Goal: Check status: Check status

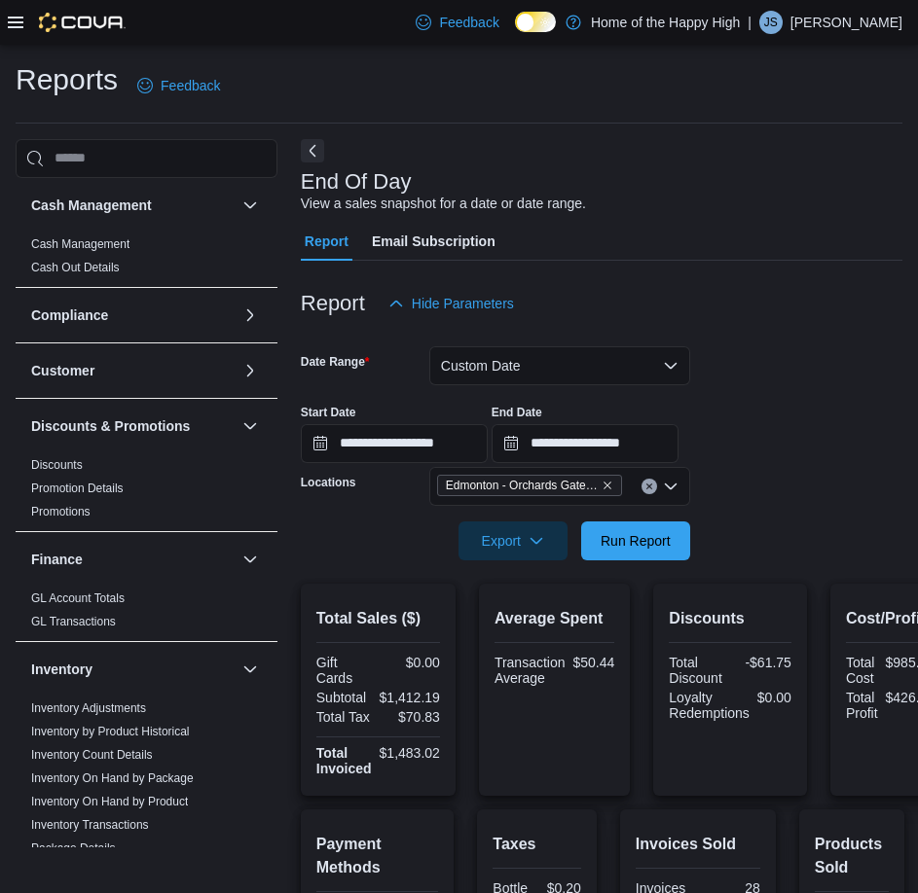
scroll to position [236, 0]
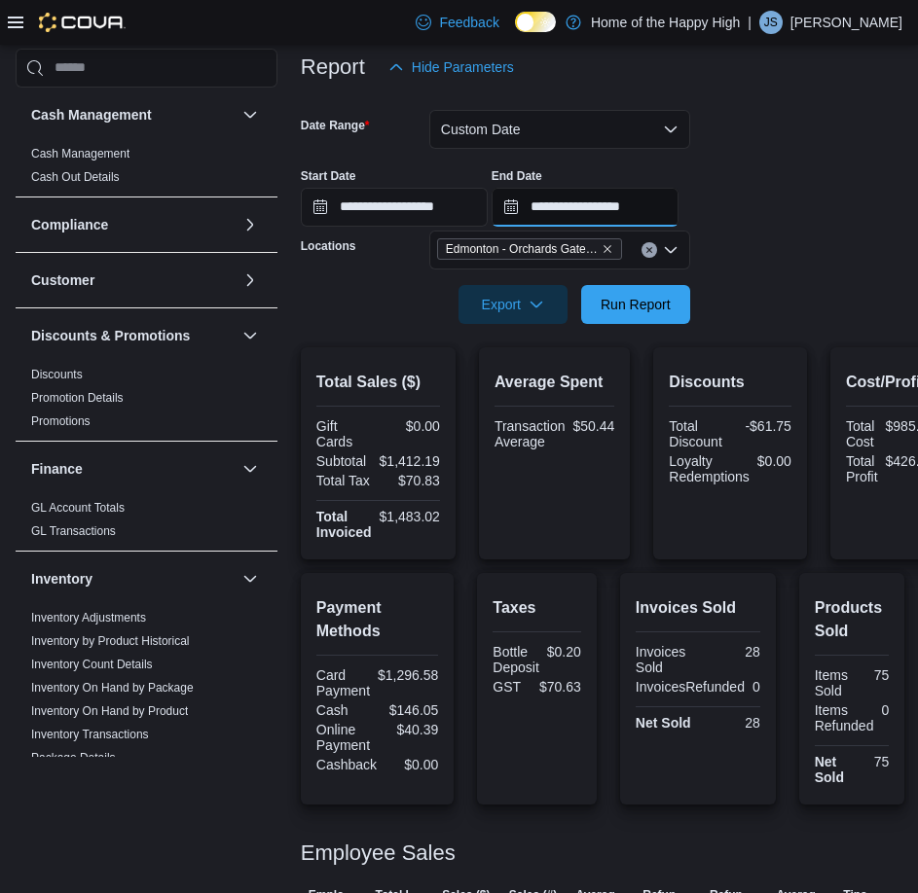
click at [657, 216] on input "**********" at bounding box center [584, 207] width 187 height 39
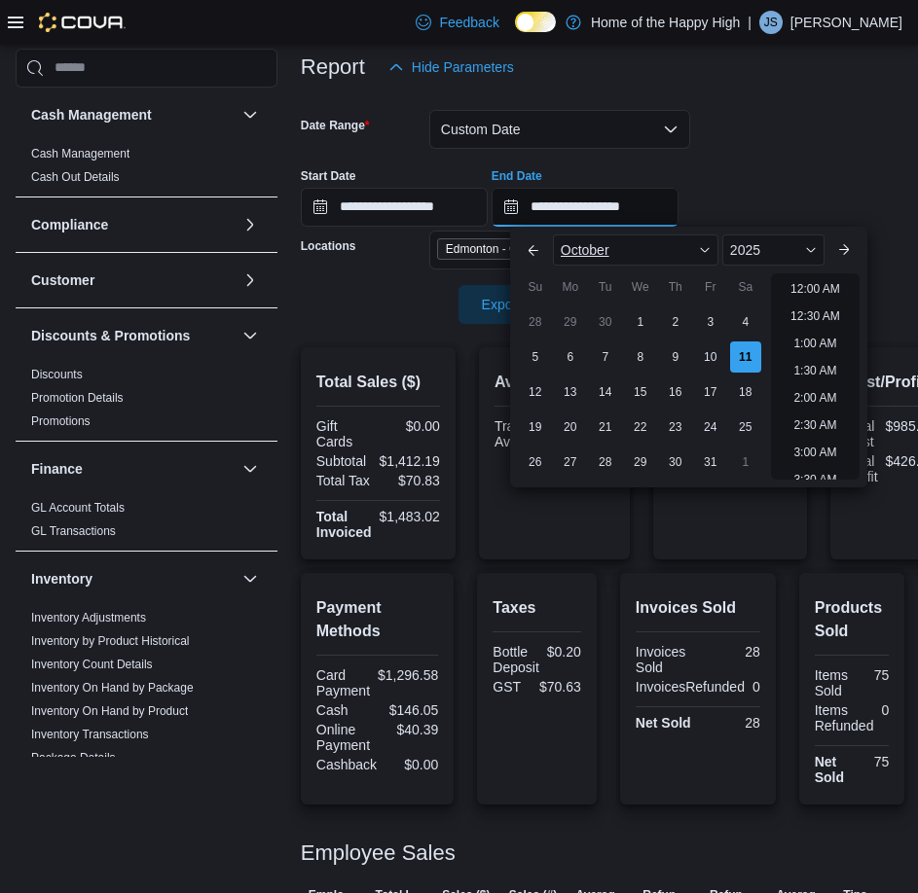
scroll to position [878, 0]
click at [832, 164] on div "**********" at bounding box center [601, 190] width 601 height 74
click at [607, 201] on input "**********" at bounding box center [584, 207] width 187 height 39
click at [797, 281] on li "4:00 PM" at bounding box center [814, 283] width 59 height 23
type input "**********"
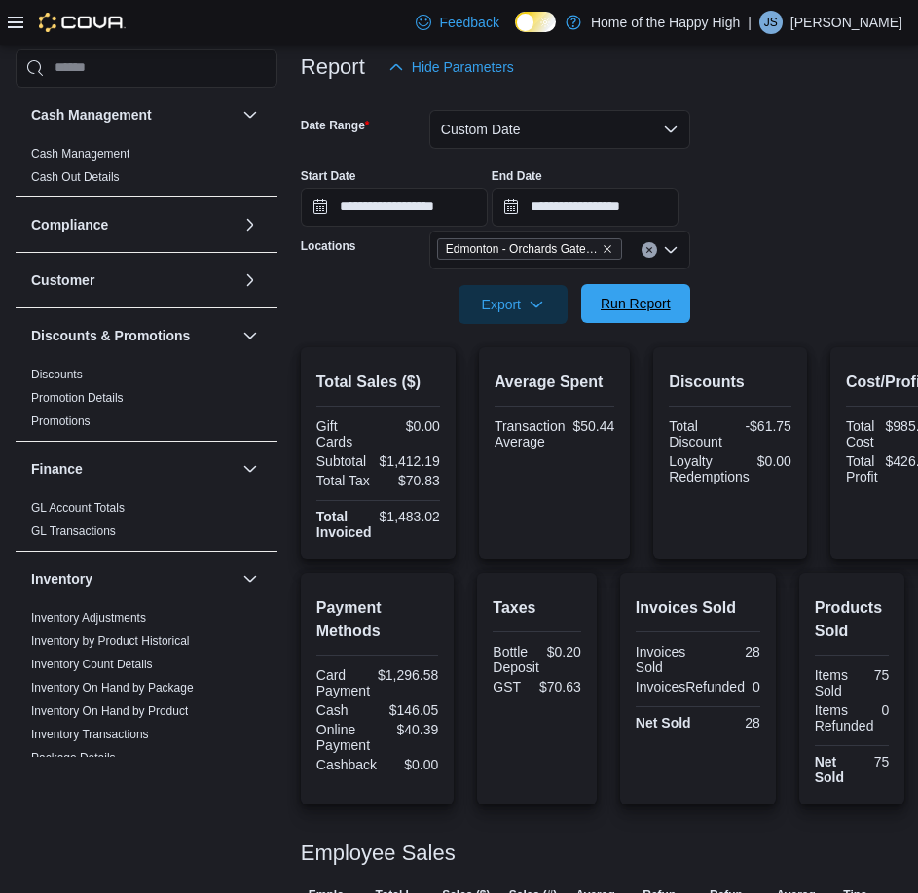
click at [658, 288] on span "Run Report" at bounding box center [636, 303] width 86 height 39
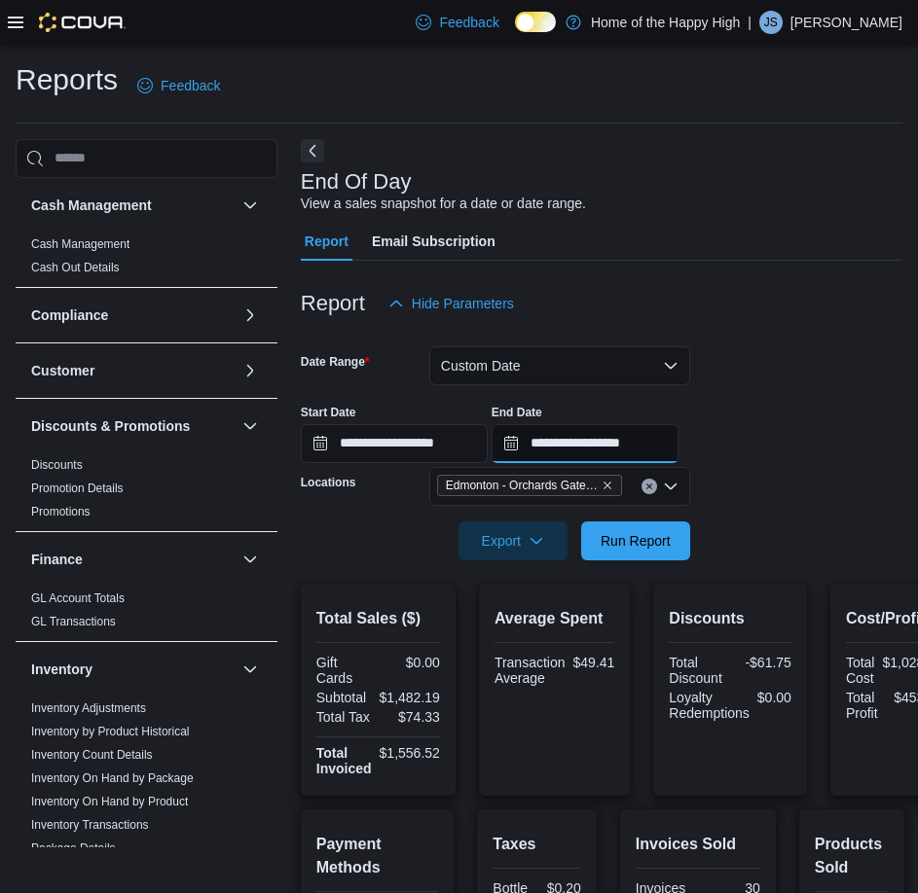
click at [678, 433] on input "**********" at bounding box center [584, 443] width 187 height 39
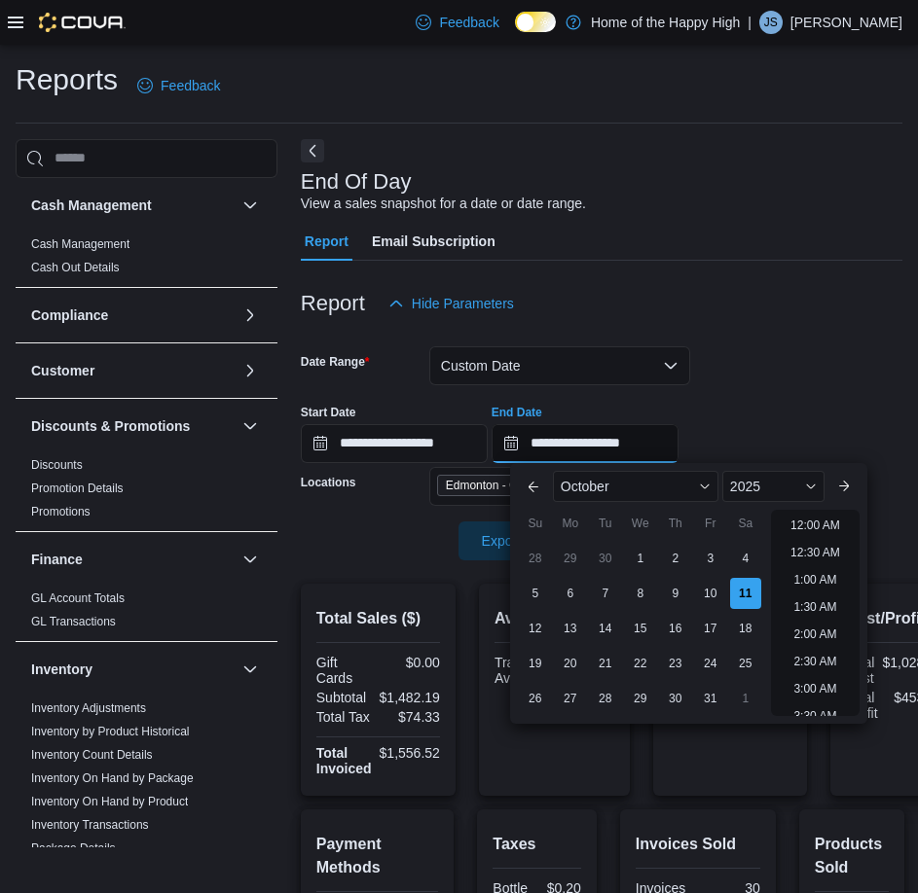
scroll to position [932, 0]
click at [729, 390] on div "**********" at bounding box center [601, 426] width 601 height 74
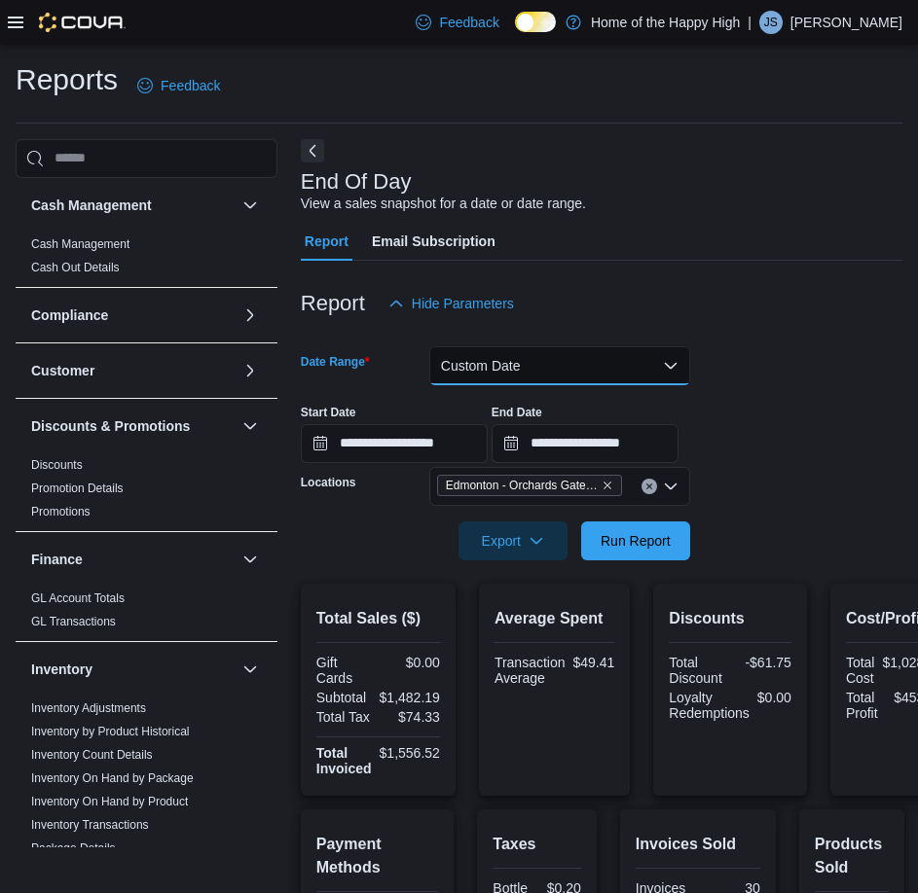
click at [608, 353] on button "Custom Date" at bounding box center [559, 365] width 261 height 39
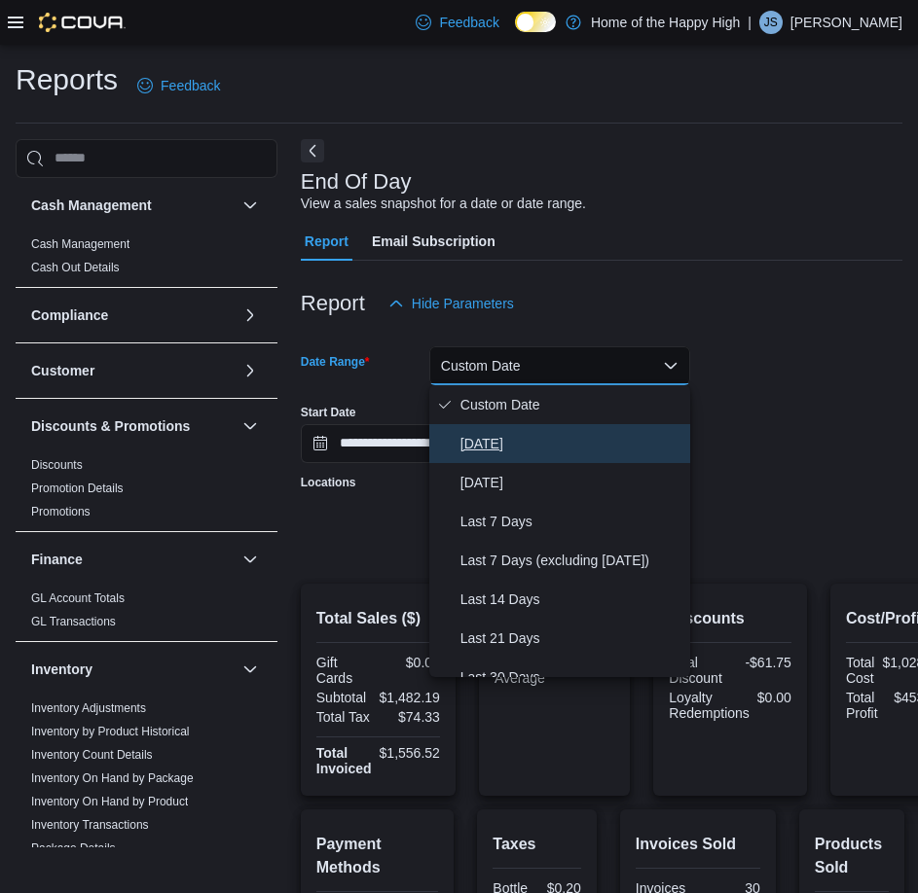
click at [465, 439] on span "[DATE]" at bounding box center [571, 443] width 222 height 23
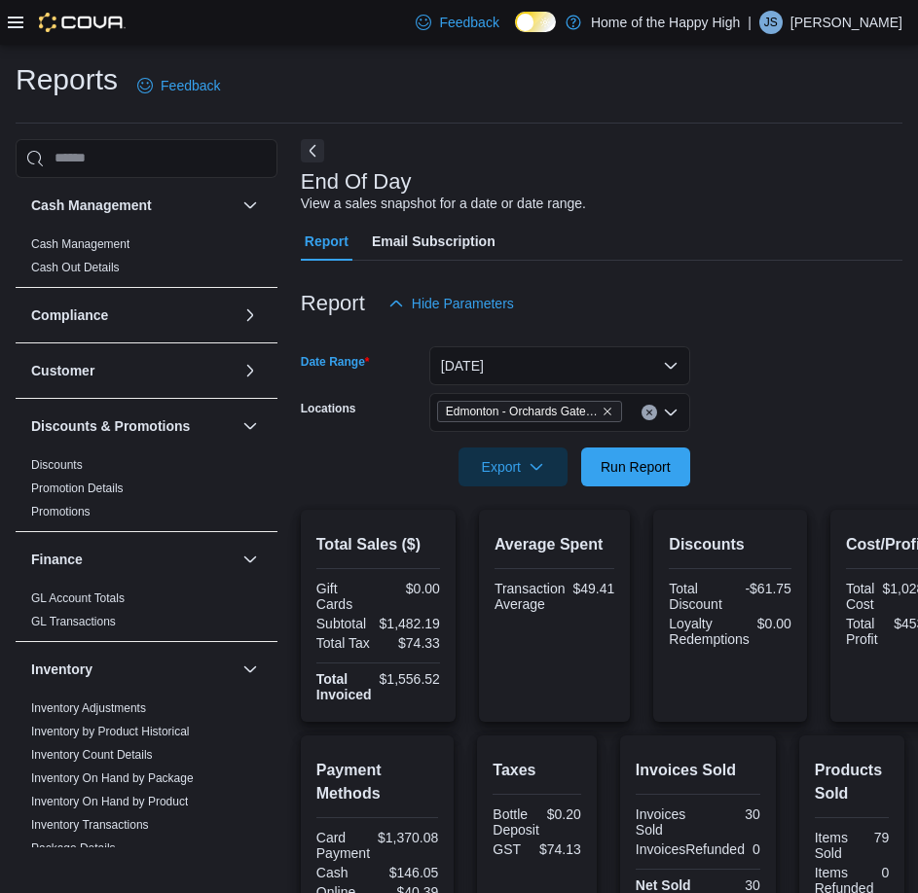
click at [612, 445] on div at bounding box center [601, 440] width 601 height 16
click at [616, 462] on span "Run Report" at bounding box center [635, 465] width 70 height 19
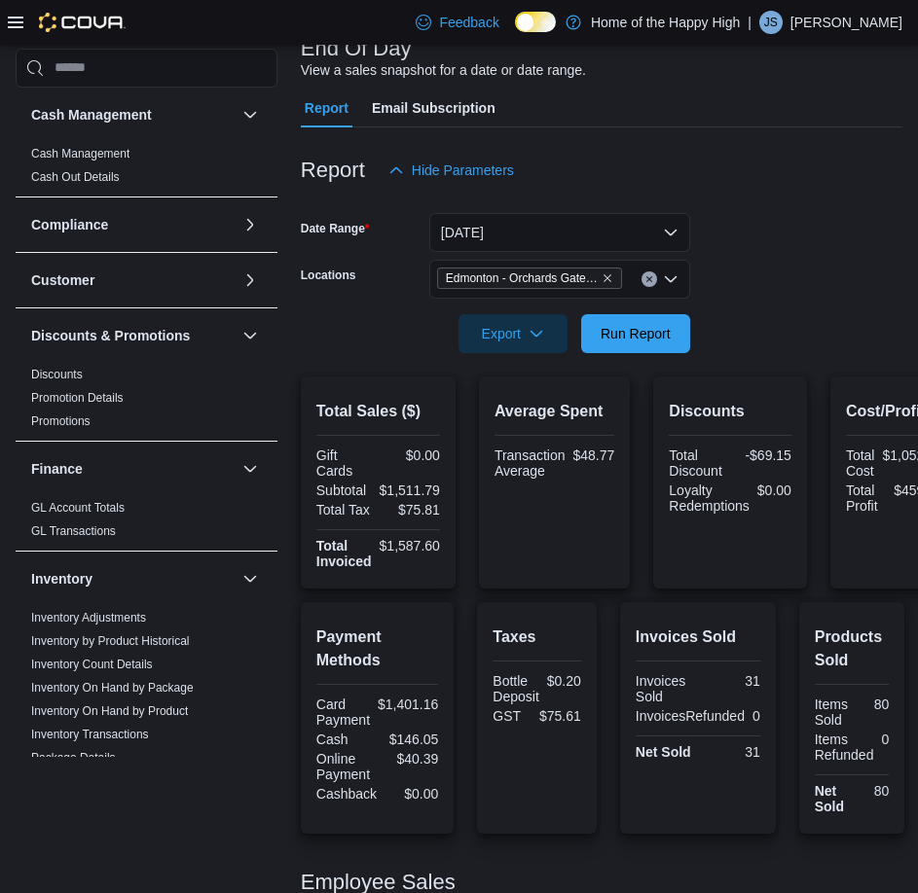
scroll to position [128, 0]
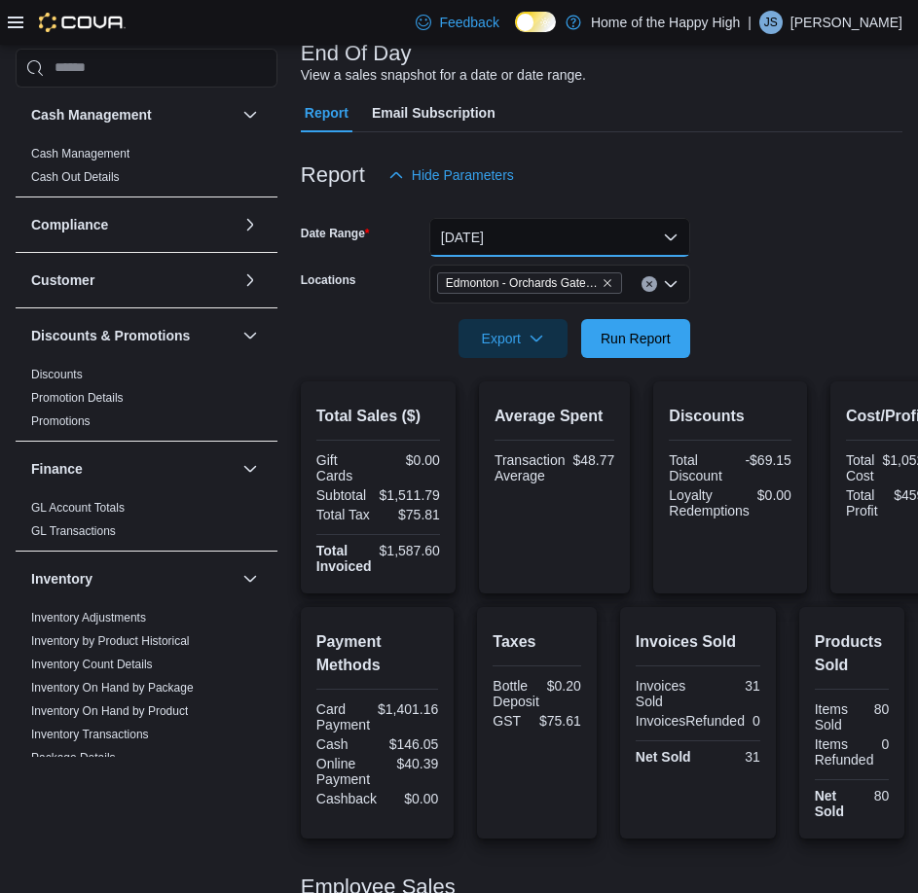
click at [666, 244] on button "[DATE]" at bounding box center [559, 237] width 261 height 39
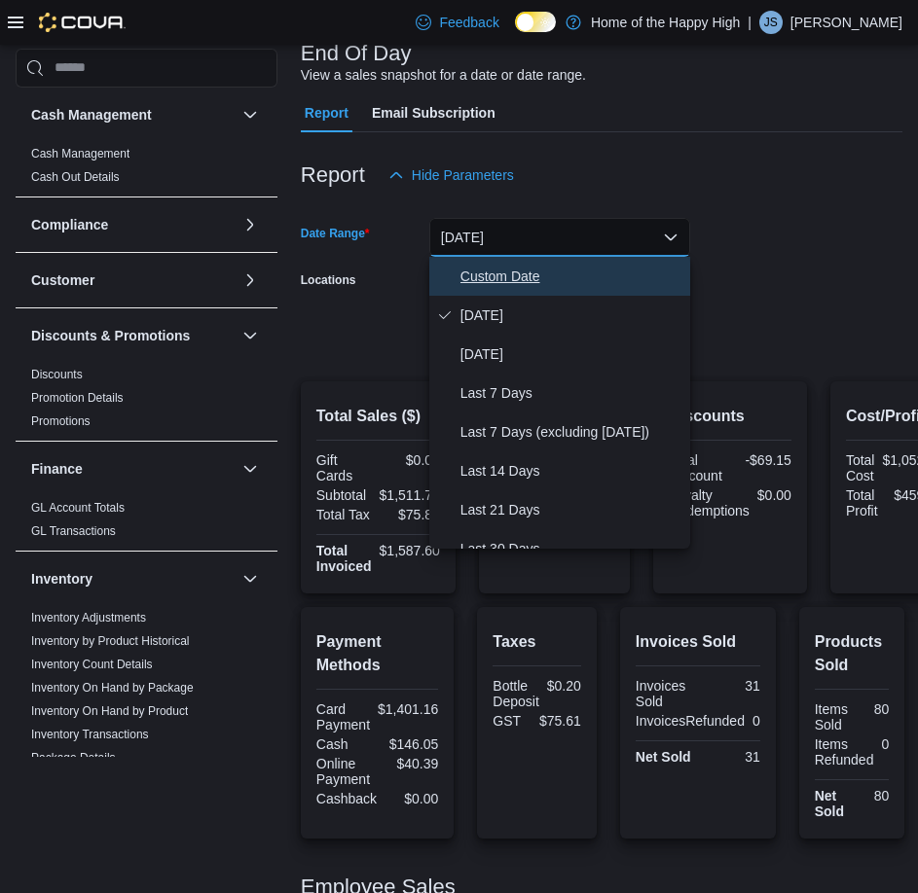
click at [522, 274] on span "Custom Date" at bounding box center [571, 276] width 222 height 23
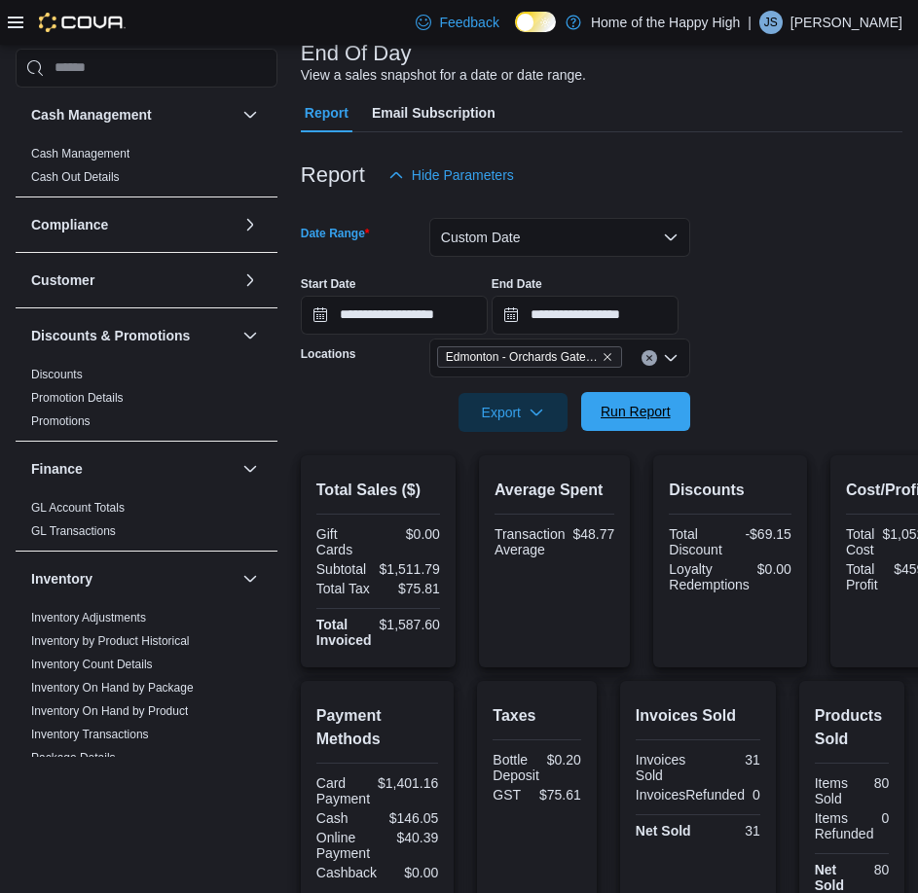
click at [684, 411] on button "Run Report" at bounding box center [635, 411] width 109 height 39
click at [654, 232] on button "Custom Date" at bounding box center [559, 237] width 261 height 39
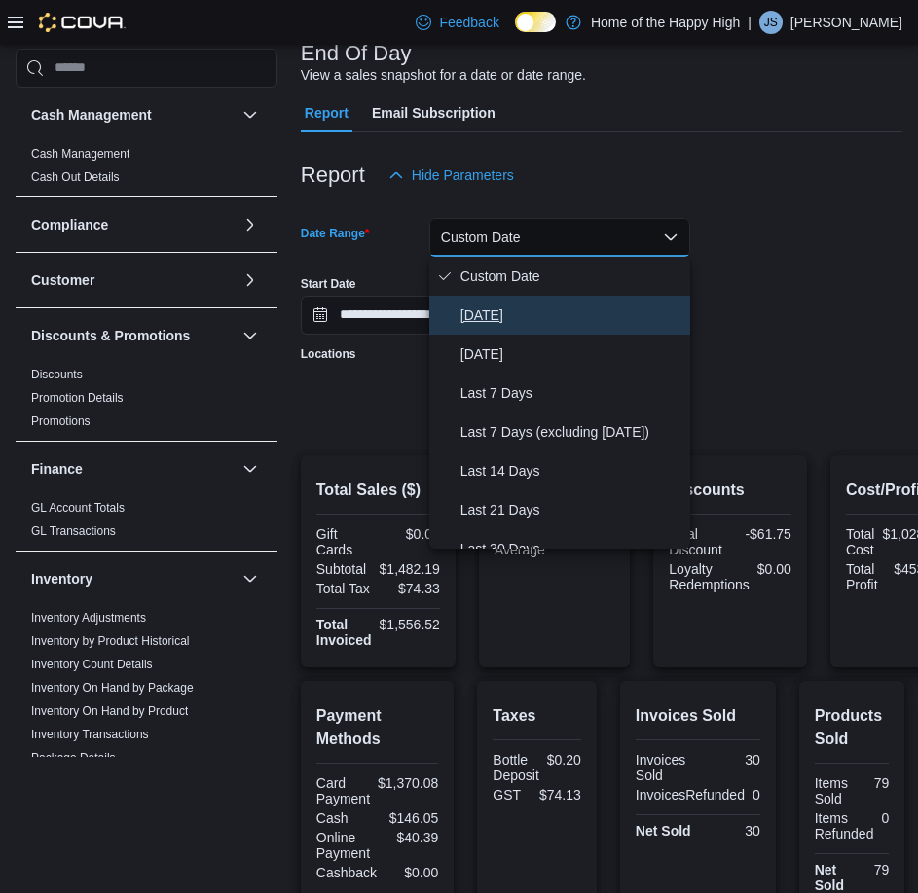
click at [501, 310] on span "[DATE]" at bounding box center [571, 315] width 222 height 23
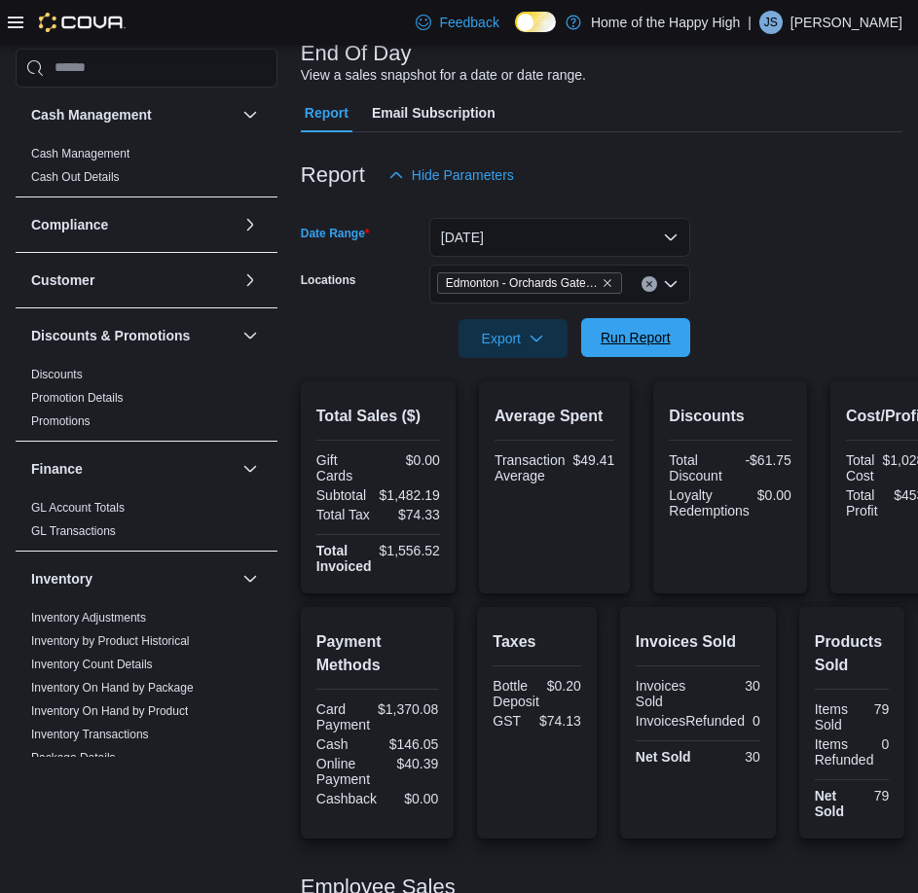
click at [651, 357] on div "Report Hide Parameters Date Range [DATE] Locations [GEOGRAPHIC_DATA] - [GEOGRAP…" at bounding box center [601, 582] width 601 height 900
click at [653, 349] on span "Run Report" at bounding box center [636, 337] width 86 height 39
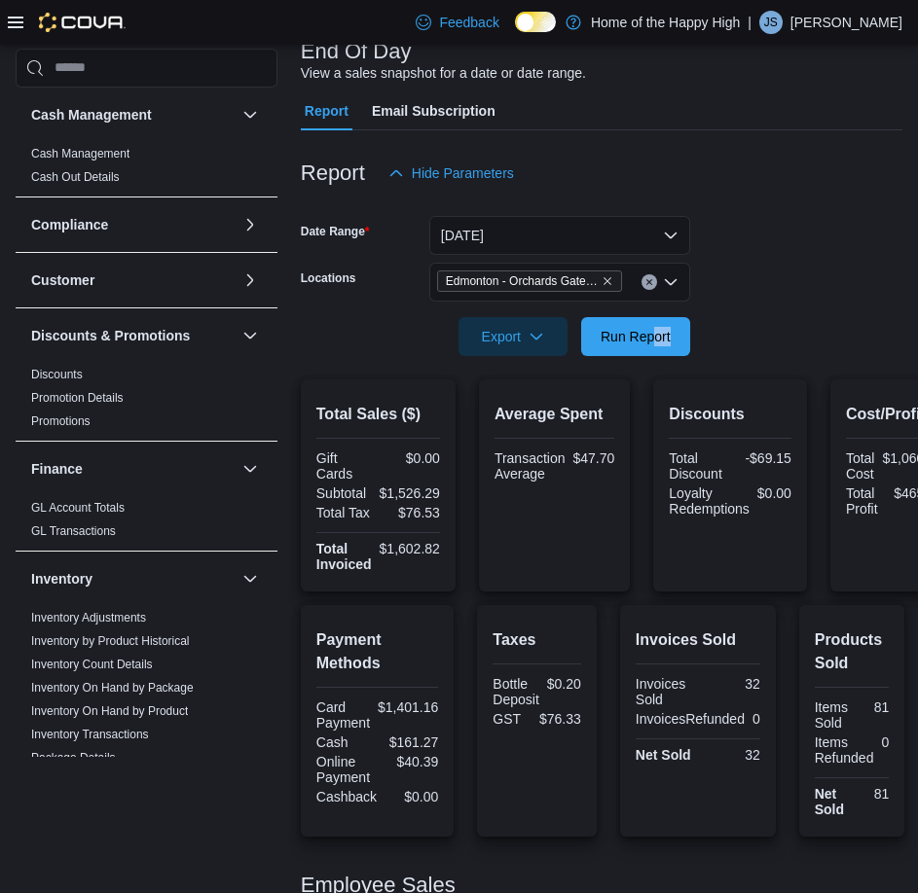
scroll to position [128, 0]
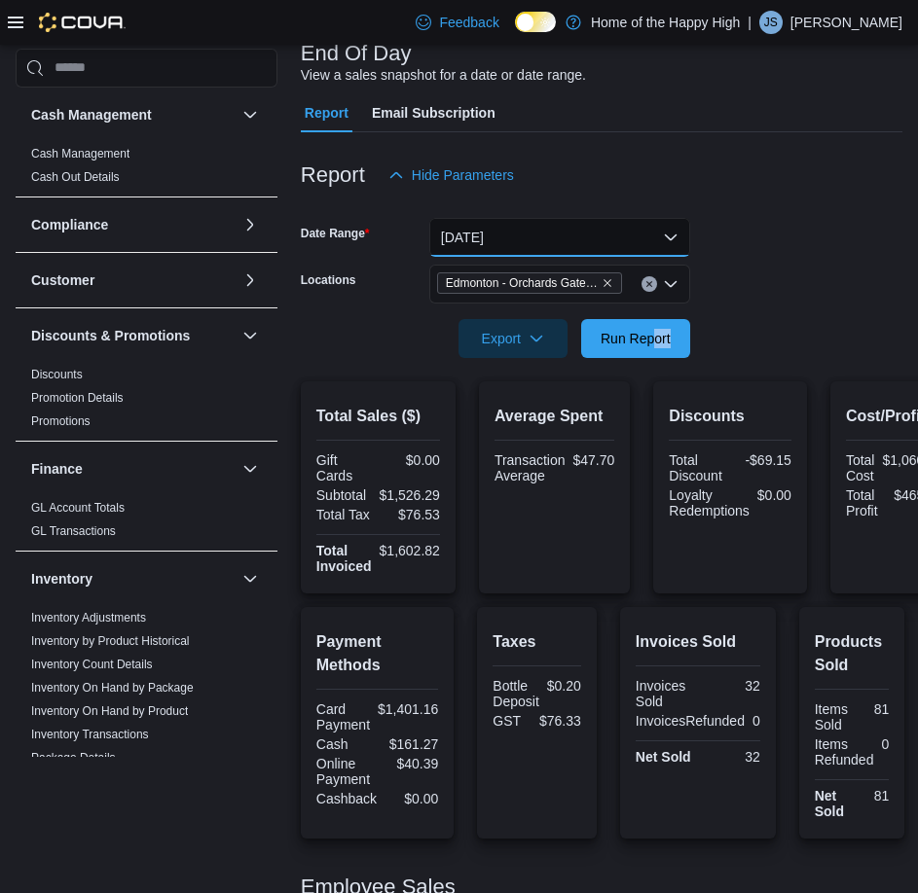
click at [528, 234] on button "[DATE]" at bounding box center [559, 237] width 261 height 39
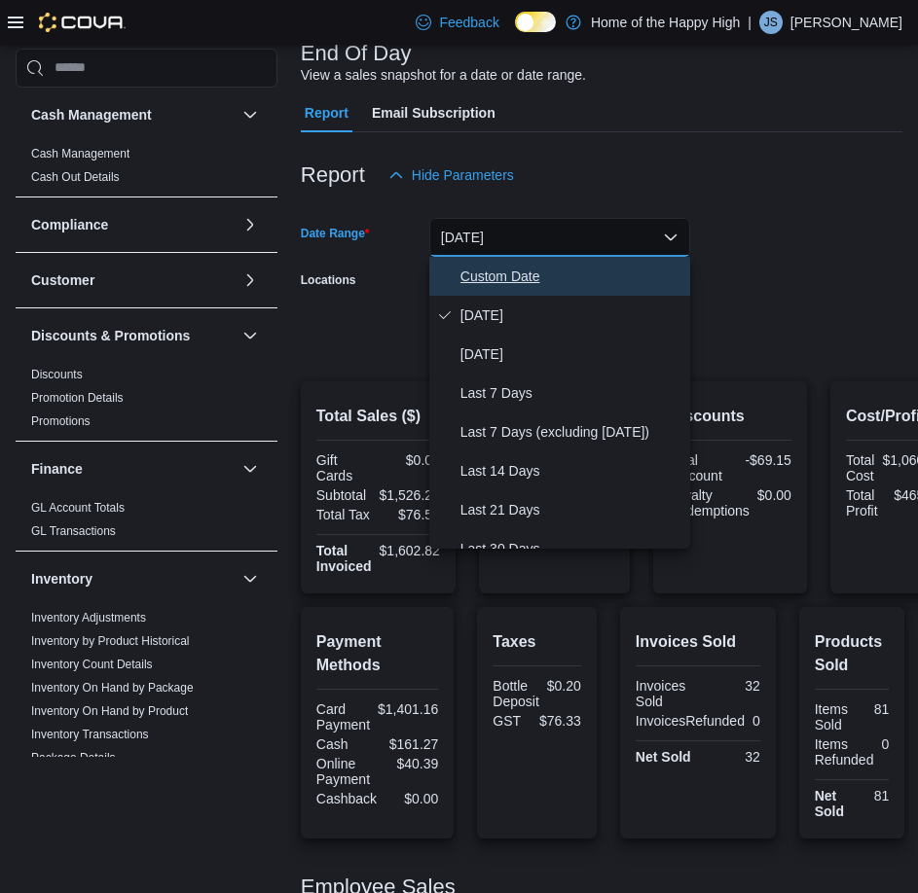
click at [527, 280] on span "Custom Date" at bounding box center [571, 276] width 222 height 23
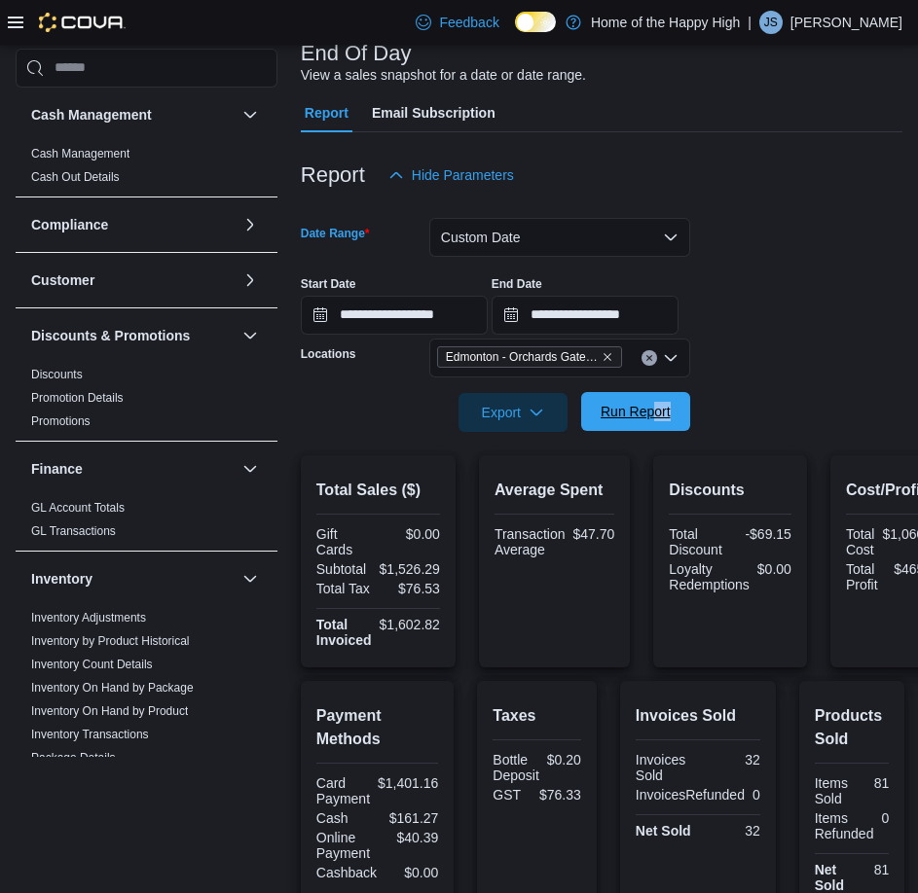
click at [636, 419] on span "Run Report" at bounding box center [635, 411] width 70 height 19
click at [523, 249] on button "Custom Date" at bounding box center [559, 237] width 261 height 39
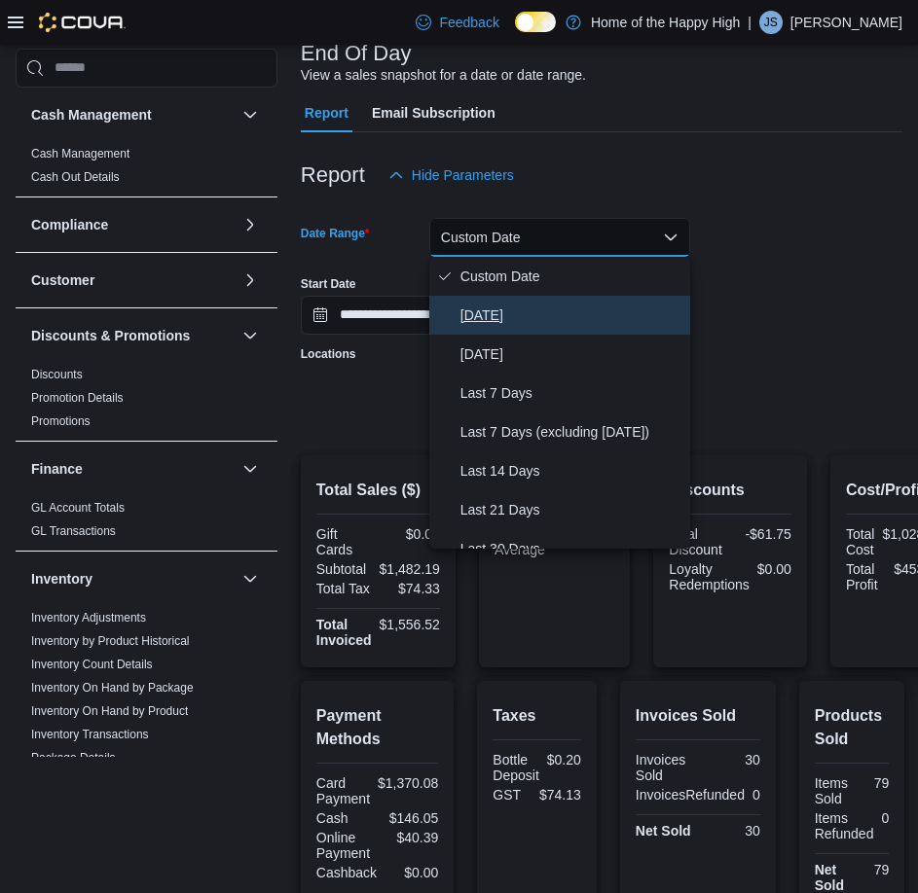
click at [479, 324] on span "[DATE]" at bounding box center [571, 315] width 222 height 23
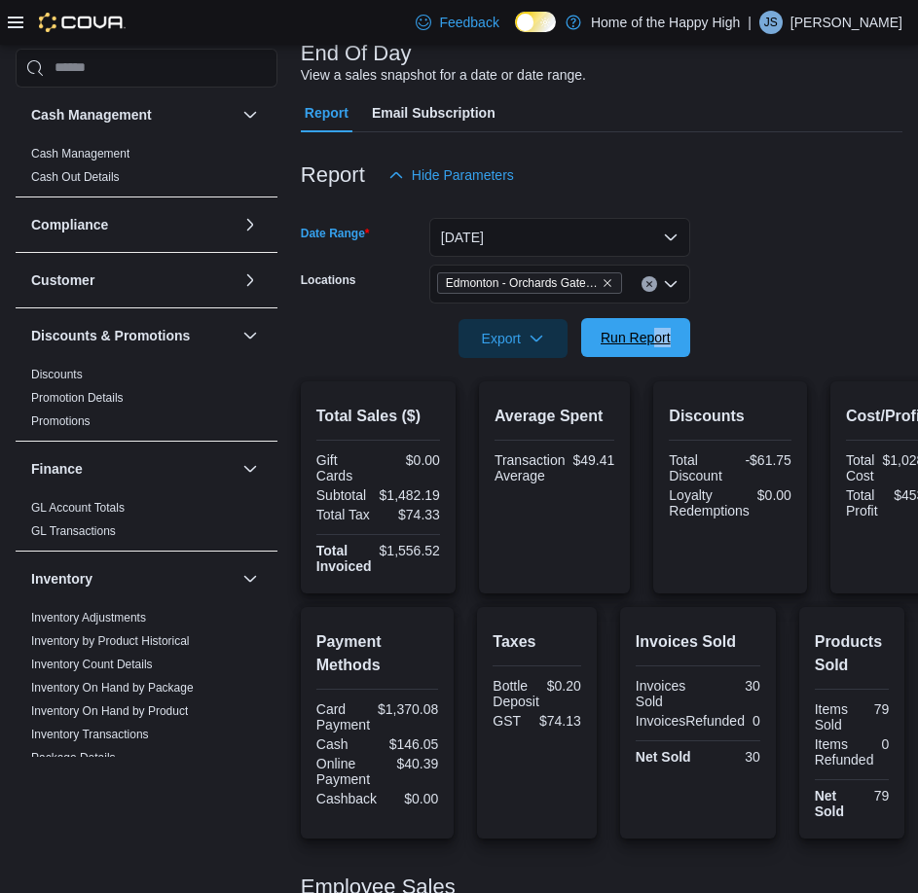
click at [684, 351] on button "Run Report" at bounding box center [635, 337] width 109 height 39
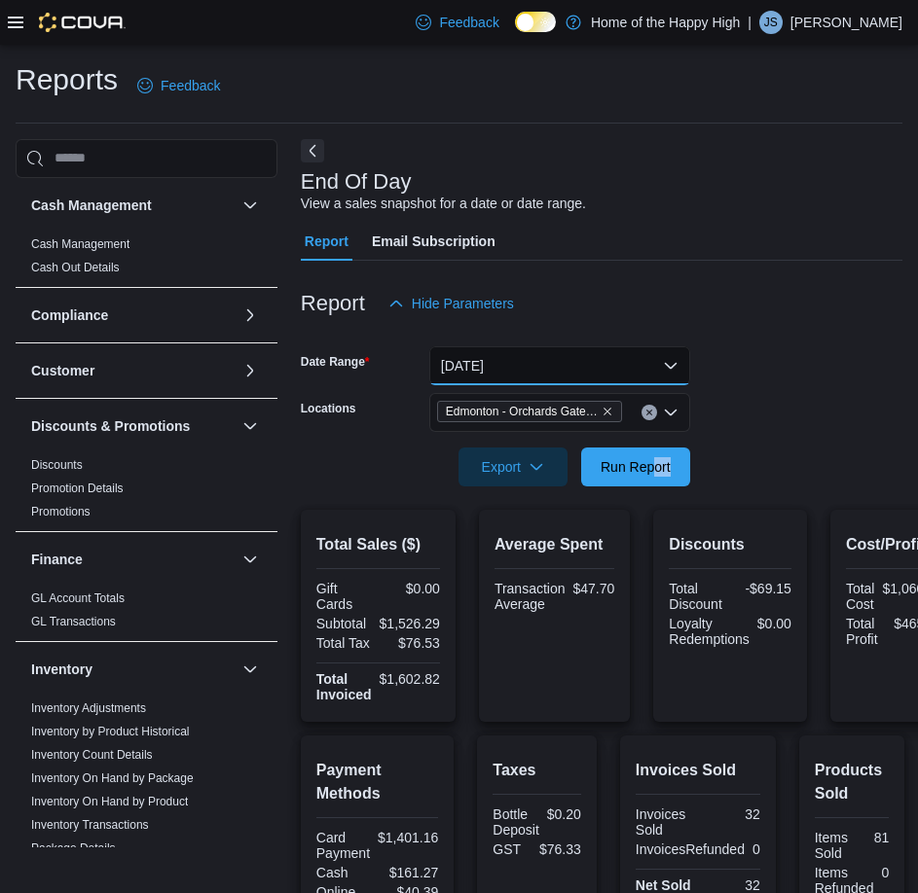
click at [607, 379] on button "[DATE]" at bounding box center [559, 365] width 261 height 39
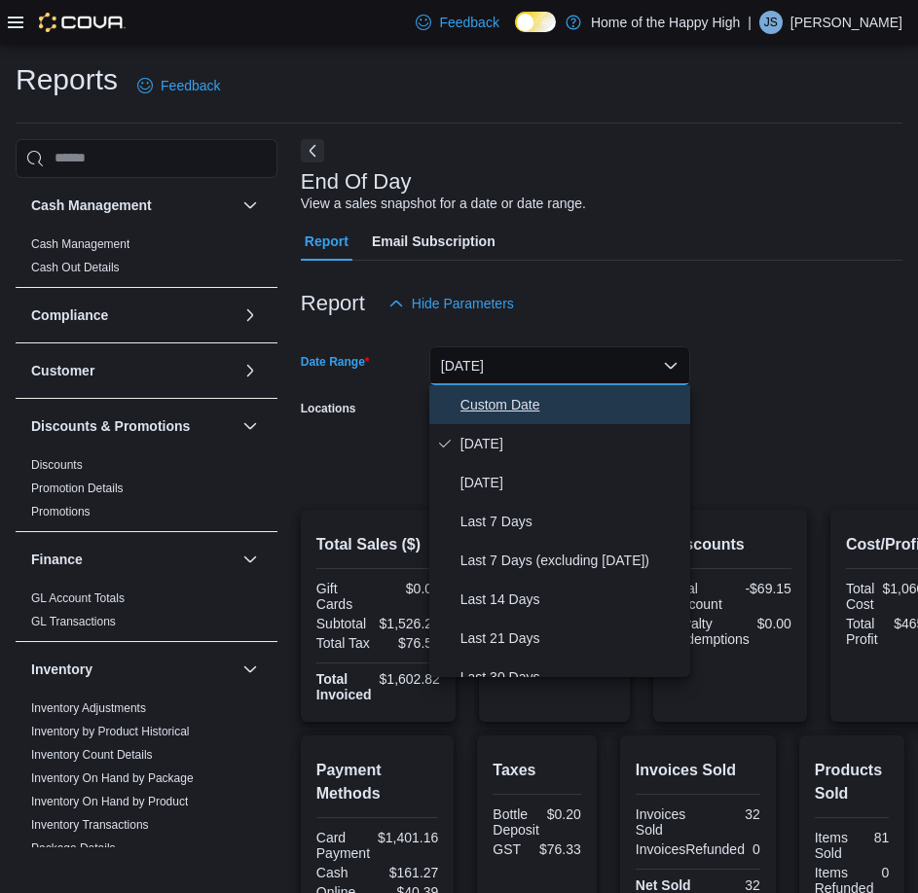
click at [521, 404] on span "Custom Date" at bounding box center [571, 404] width 222 height 23
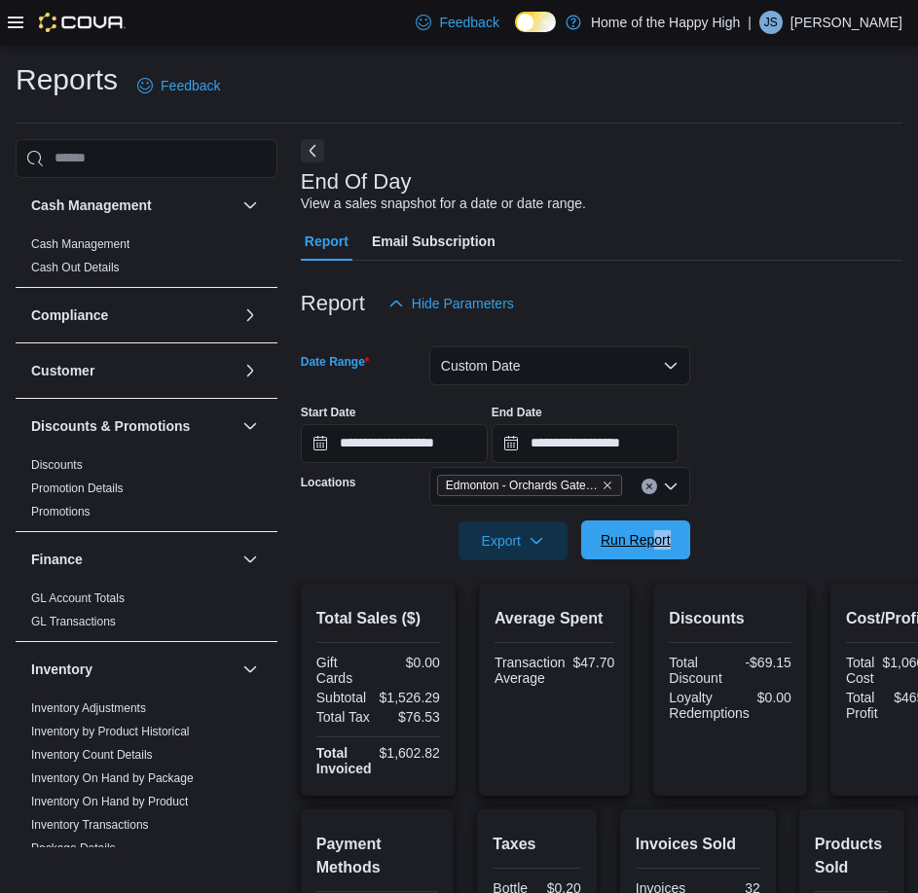
click at [666, 530] on span "Run Report" at bounding box center [636, 540] width 86 height 39
